Goal: Find specific page/section: Find specific page/section

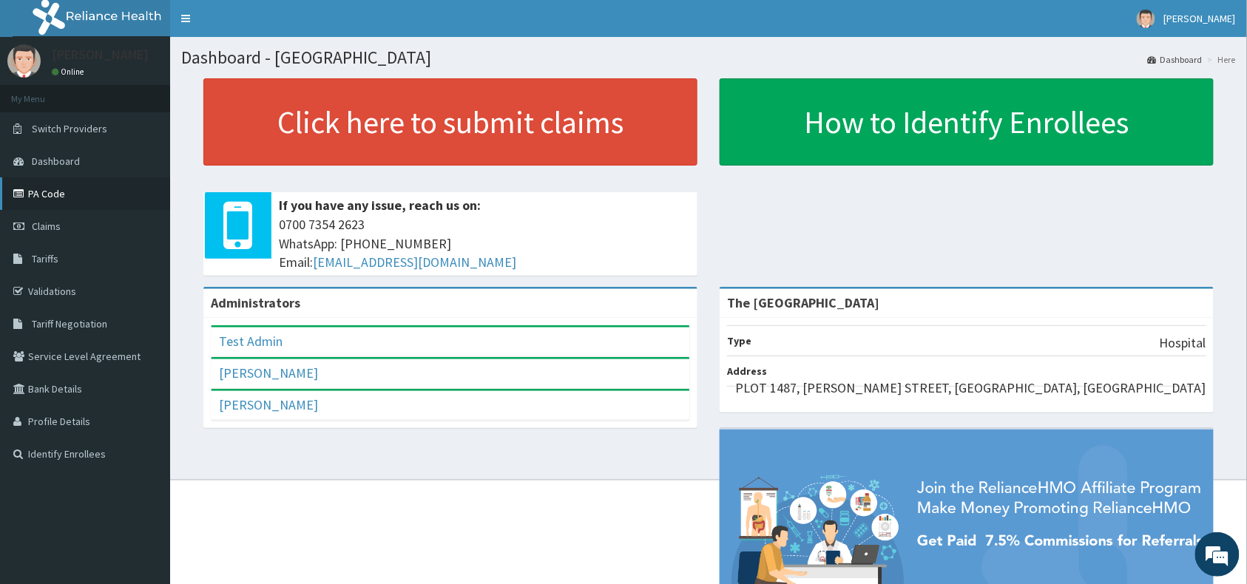
click at [44, 196] on link "PA Code" at bounding box center [85, 194] width 170 height 33
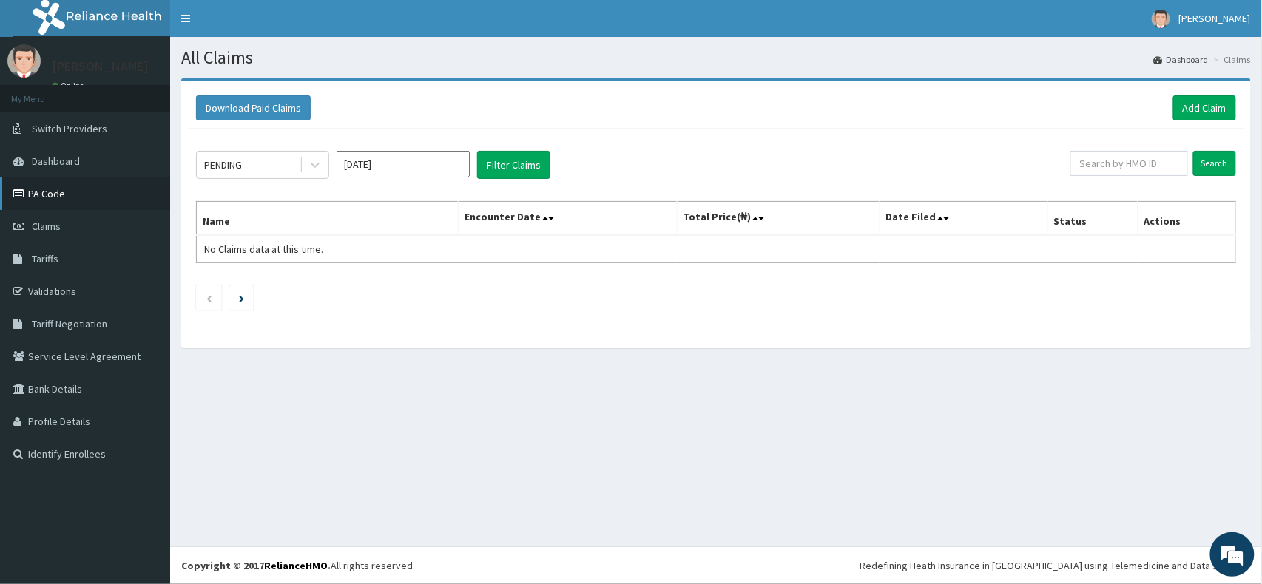
click at [48, 194] on link "PA Code" at bounding box center [85, 194] width 170 height 33
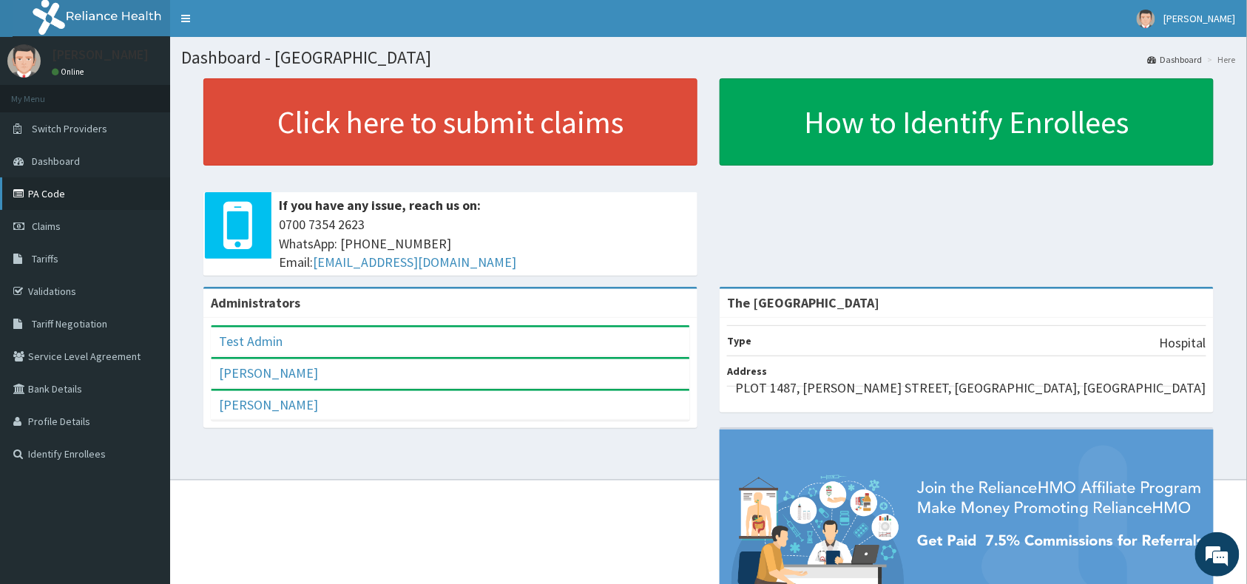
click at [48, 190] on link "PA Code" at bounding box center [85, 194] width 170 height 33
